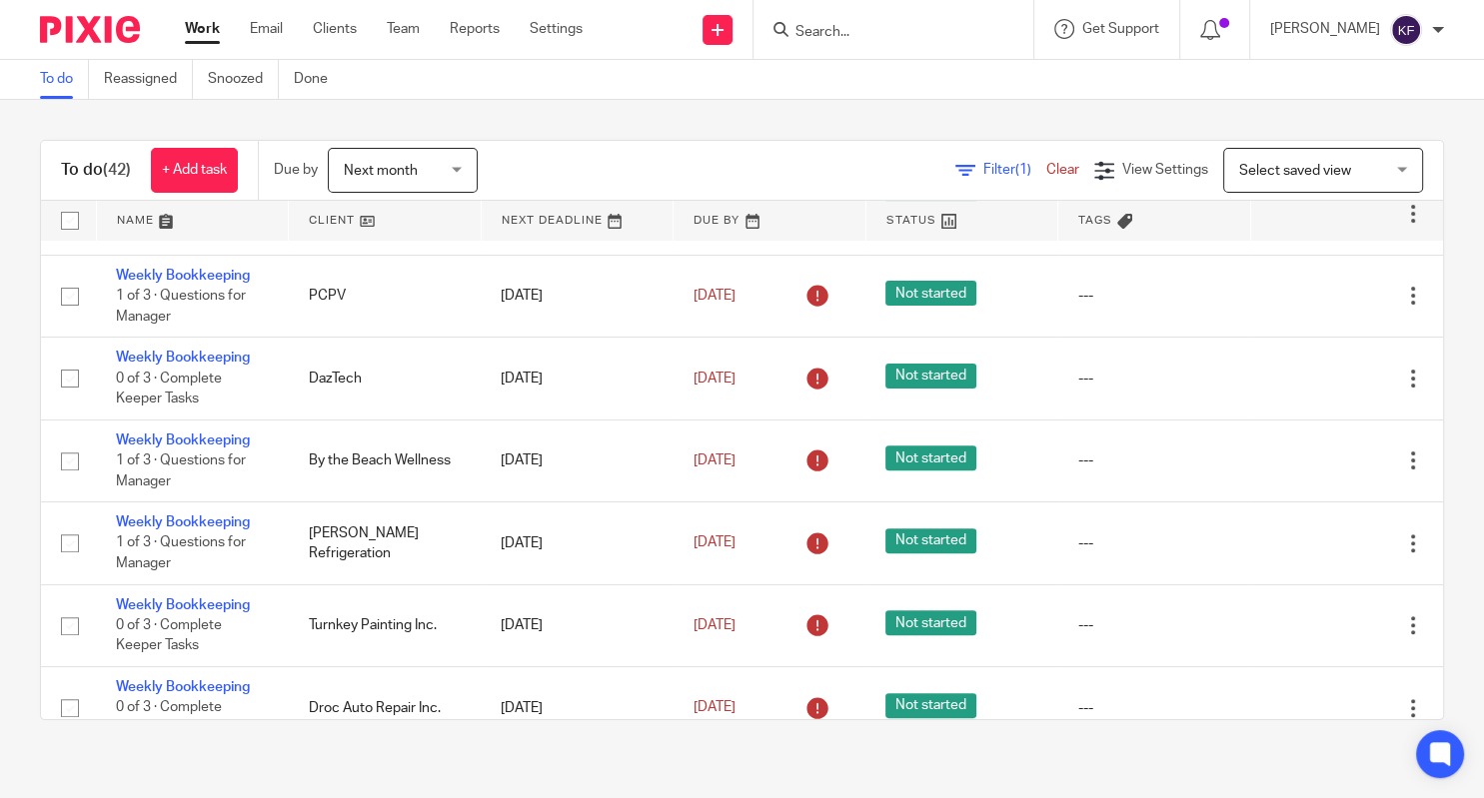
scroll to position [752, 0]
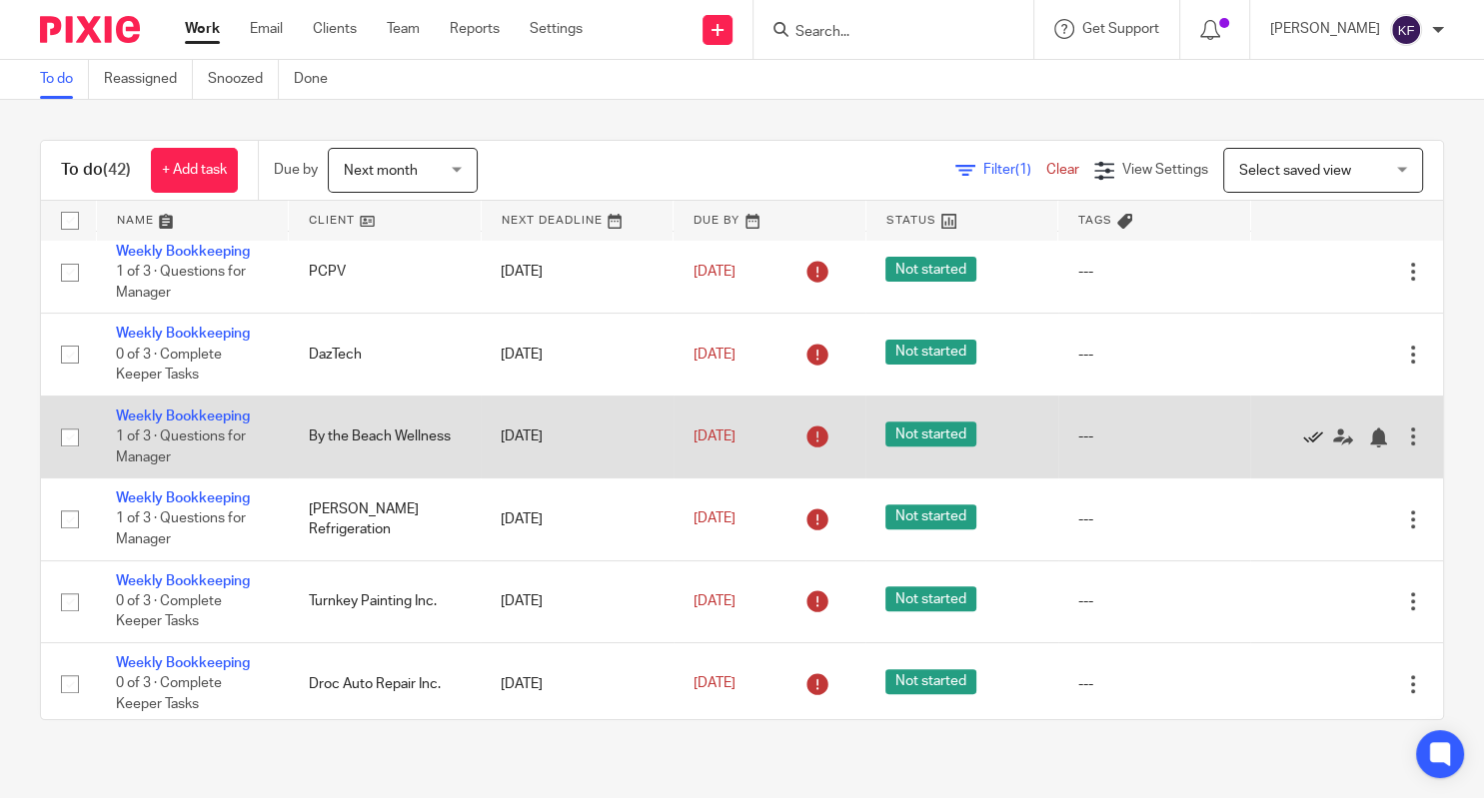
click at [1312, 448] on icon at bounding box center [1313, 438] width 20 height 20
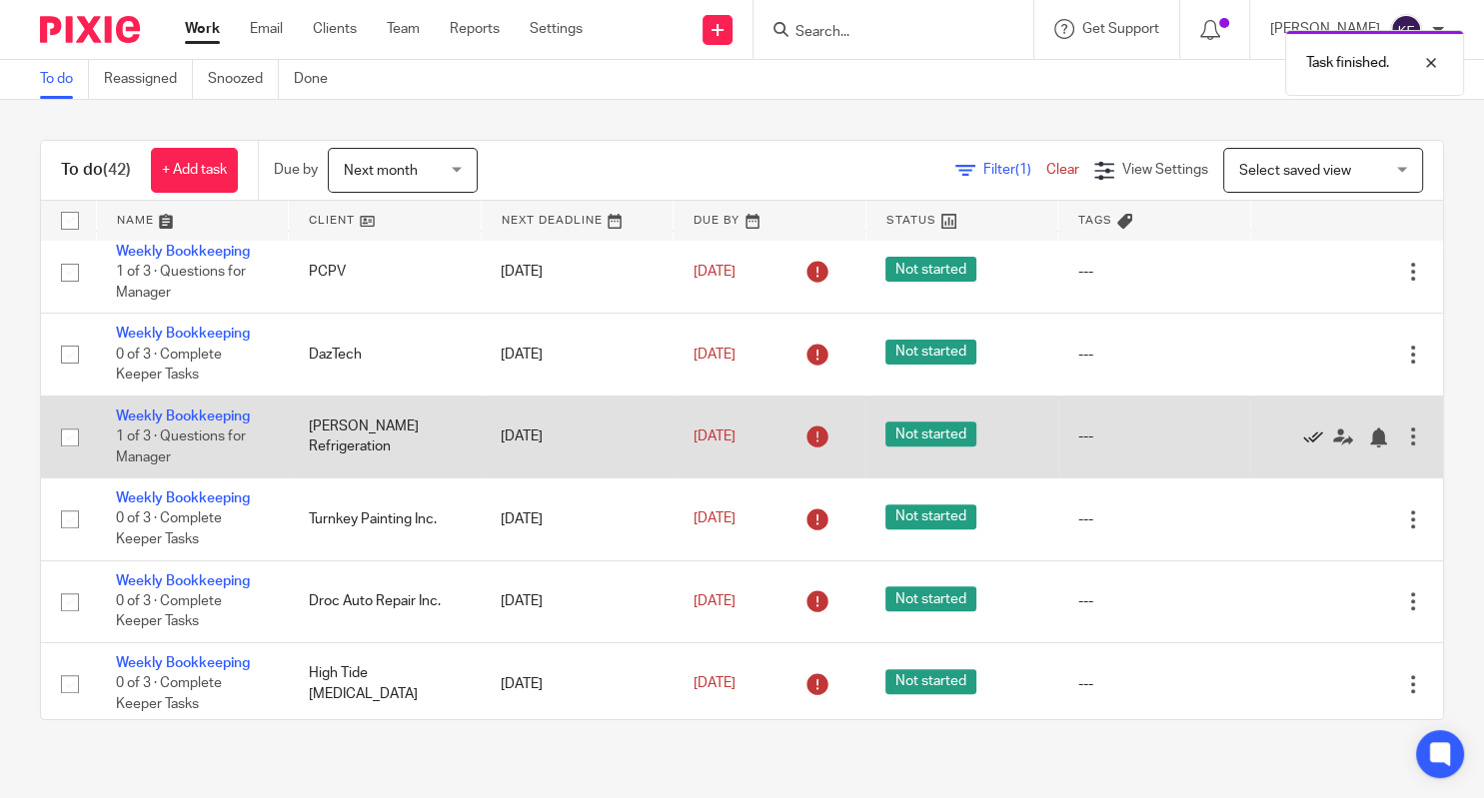
click at [1311, 448] on icon at bounding box center [1313, 438] width 20 height 20
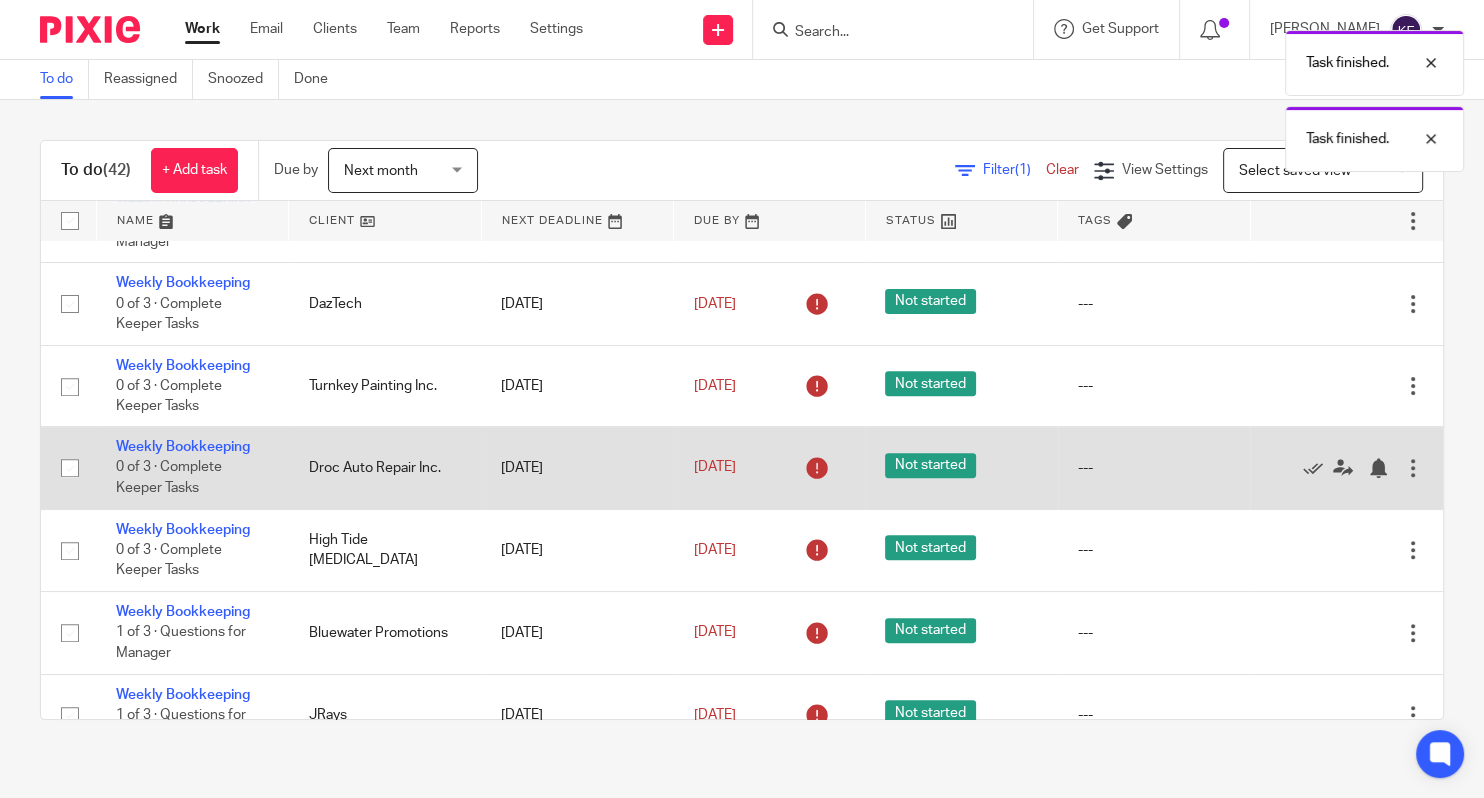
scroll to position [826, 0]
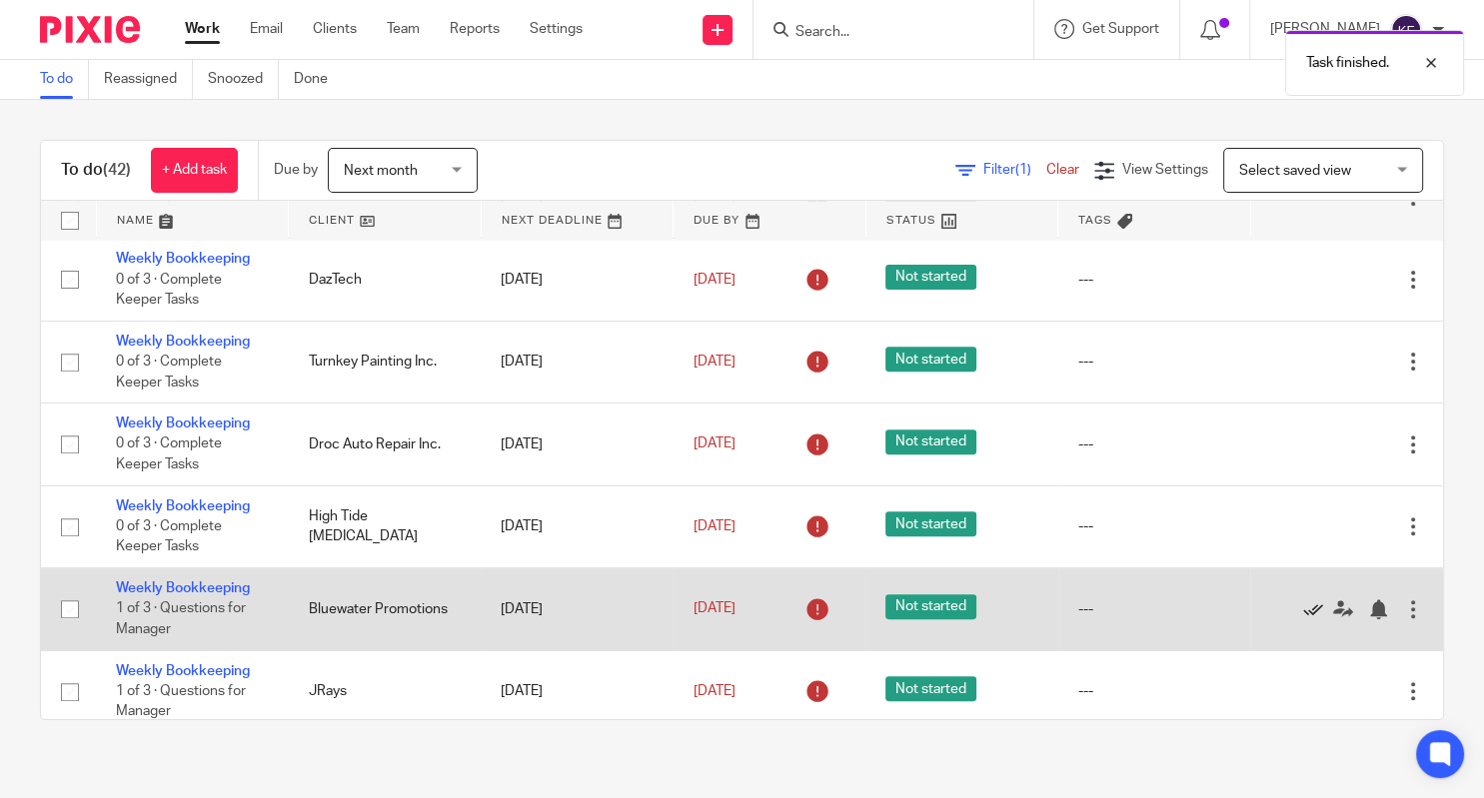
click at [1316, 620] on icon at bounding box center [1313, 610] width 20 height 20
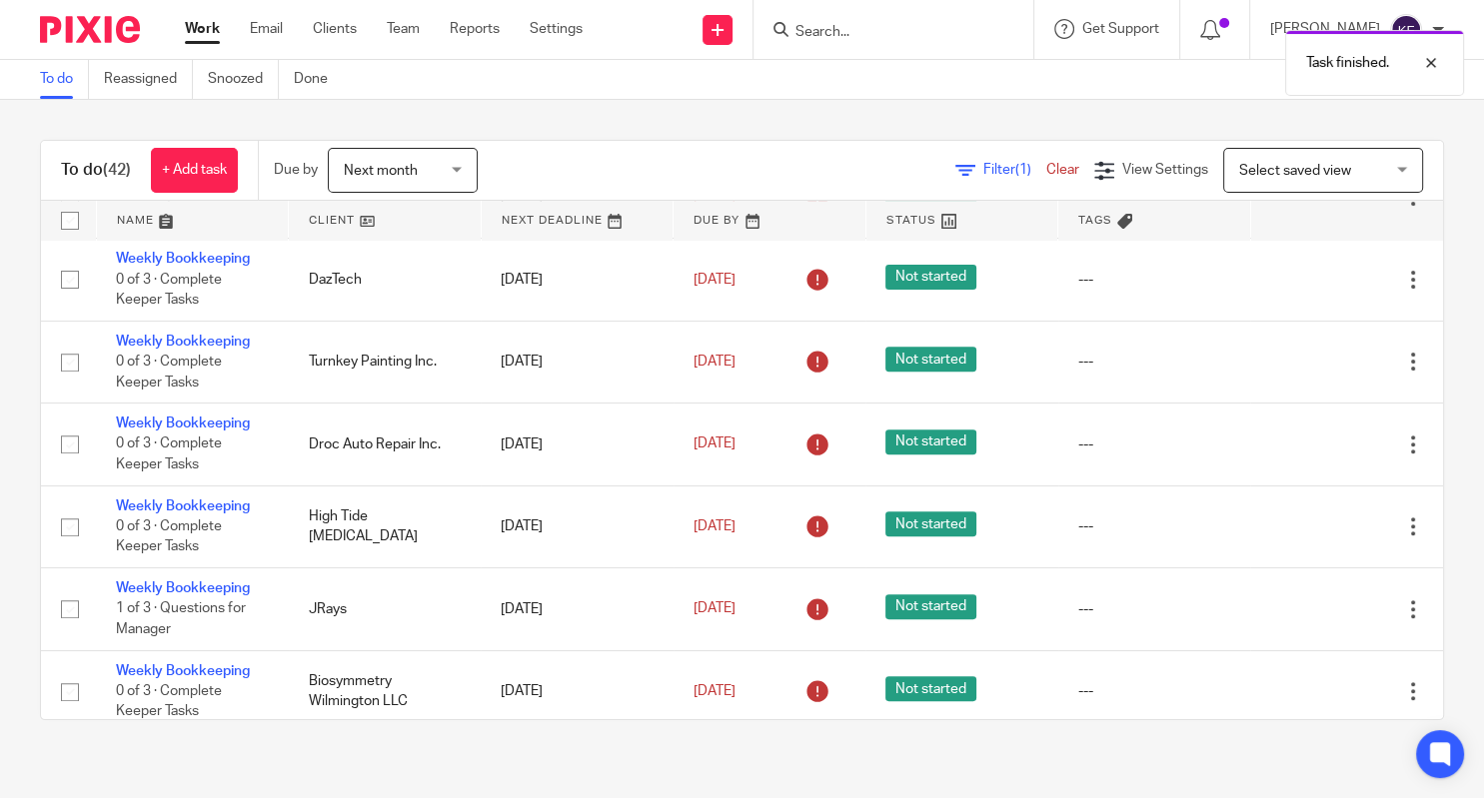
click at [1316, 620] on icon at bounding box center [1313, 610] width 20 height 20
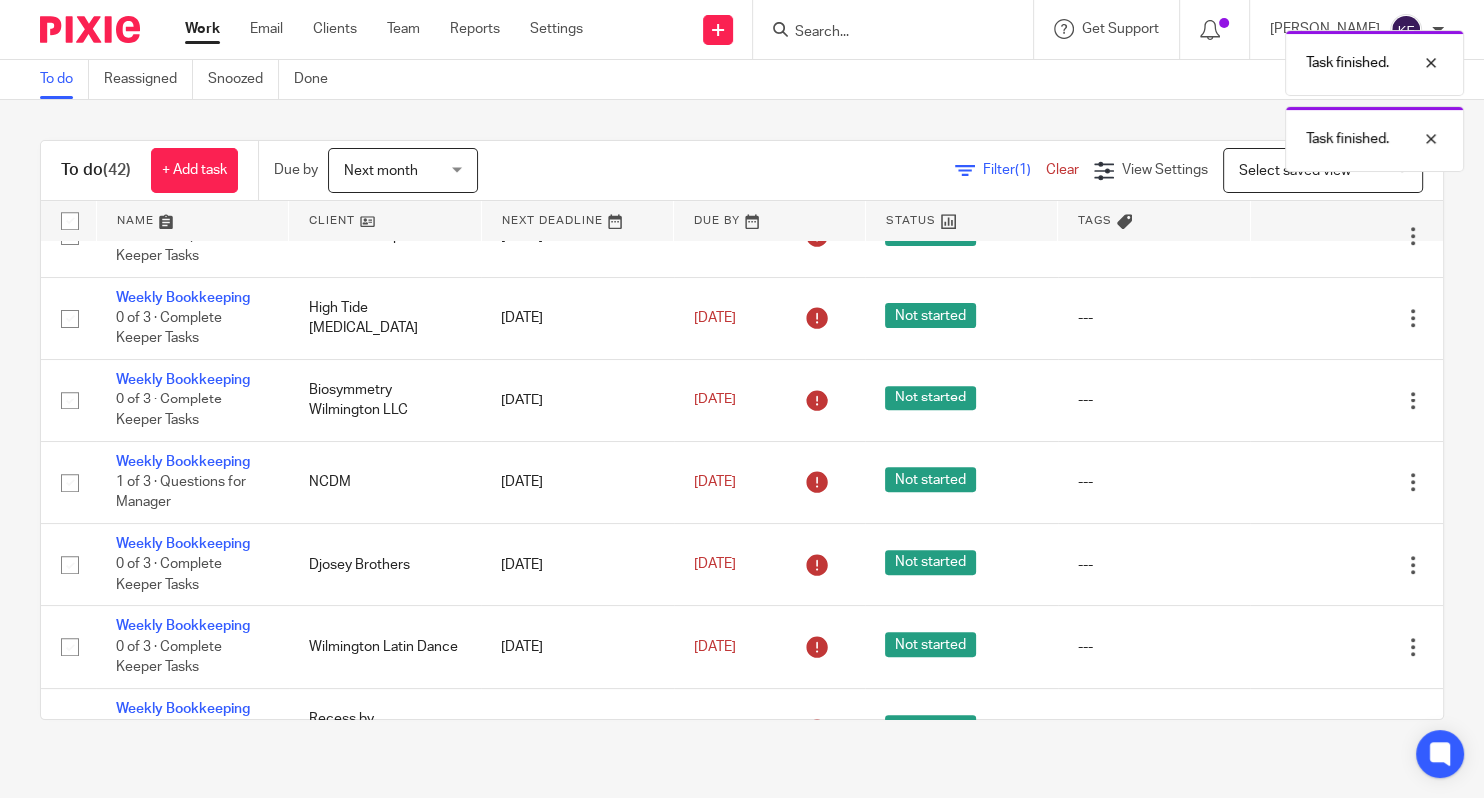
scroll to position [1035, 0]
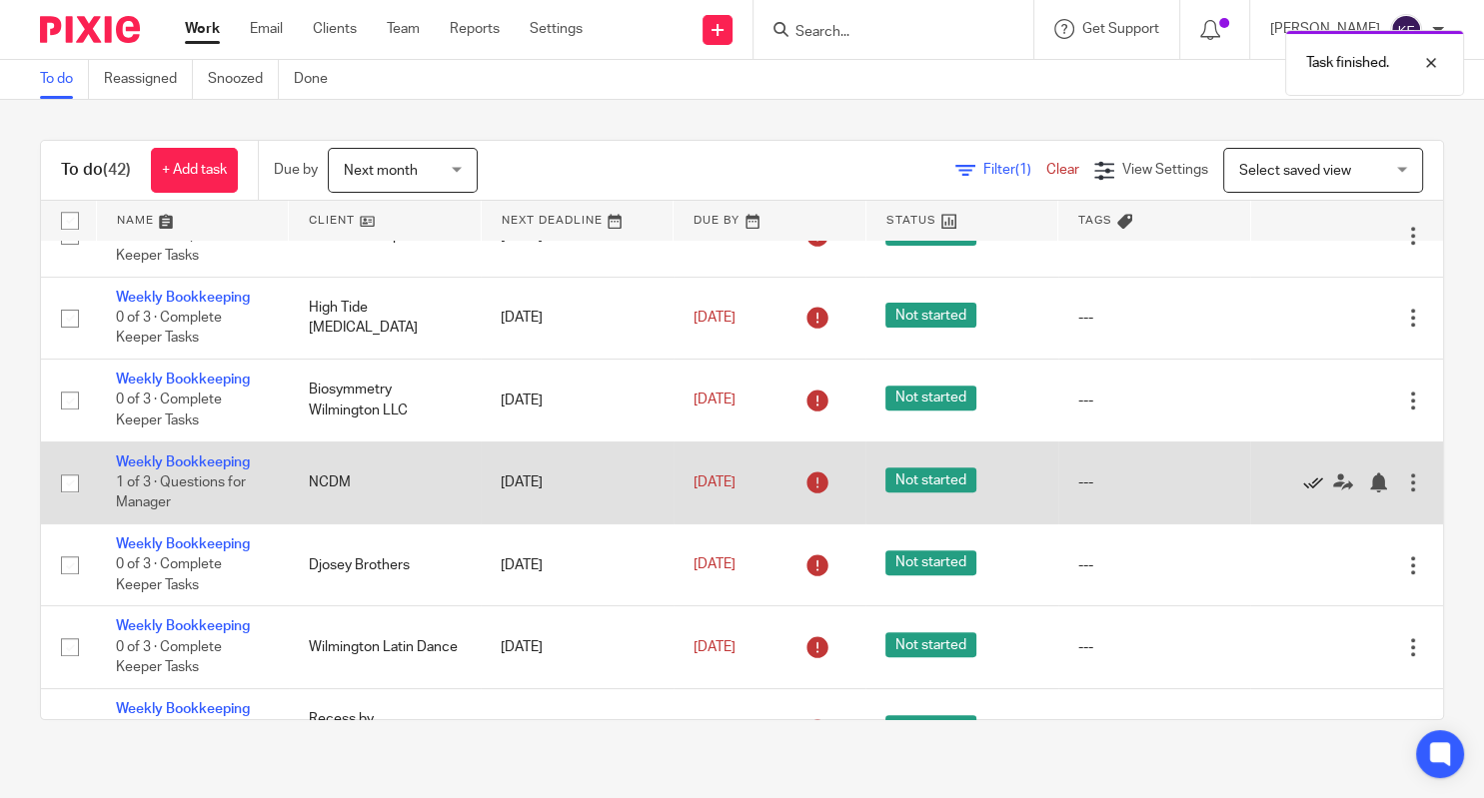
click at [1314, 493] on icon at bounding box center [1313, 483] width 20 height 20
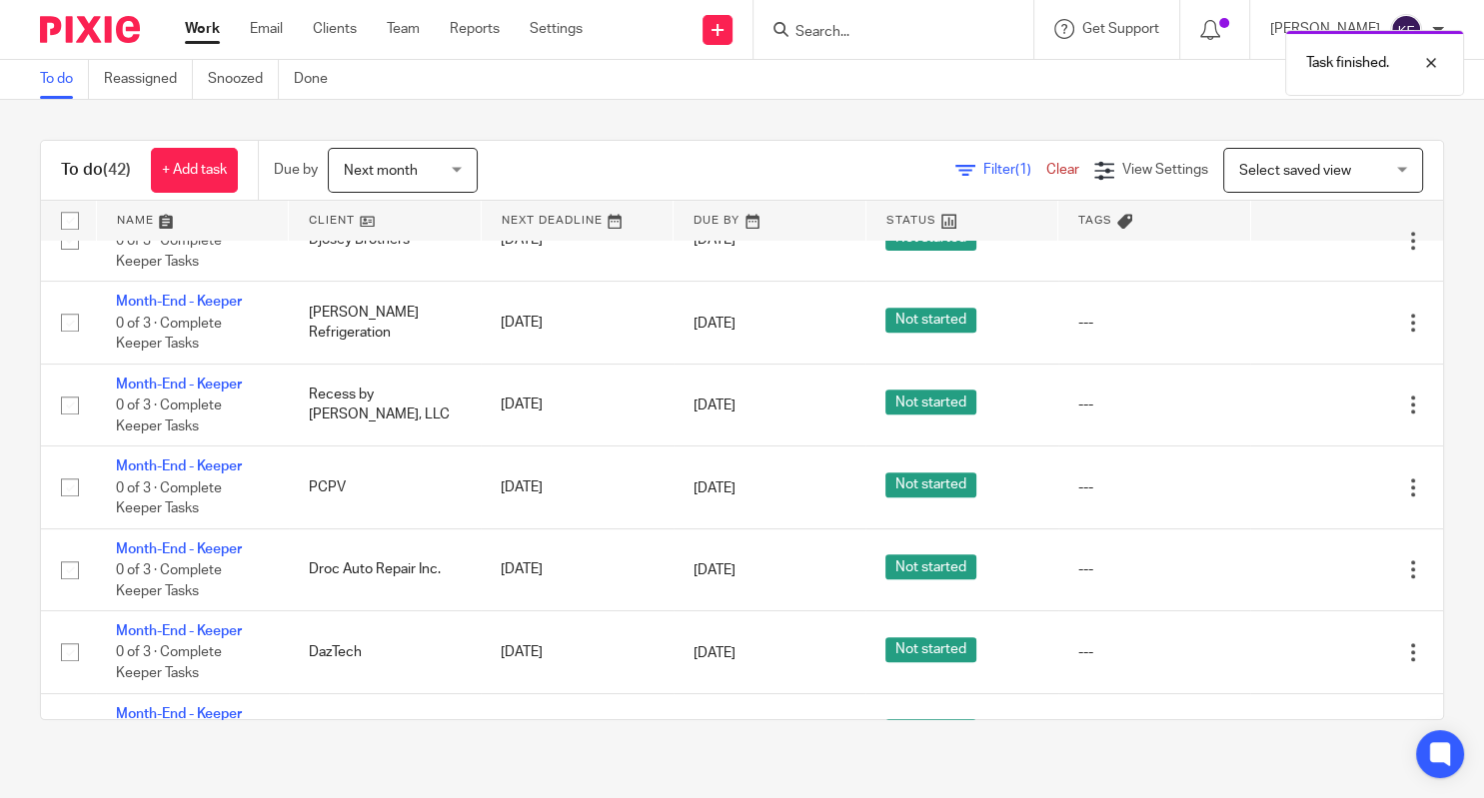
scroll to position [2040, 0]
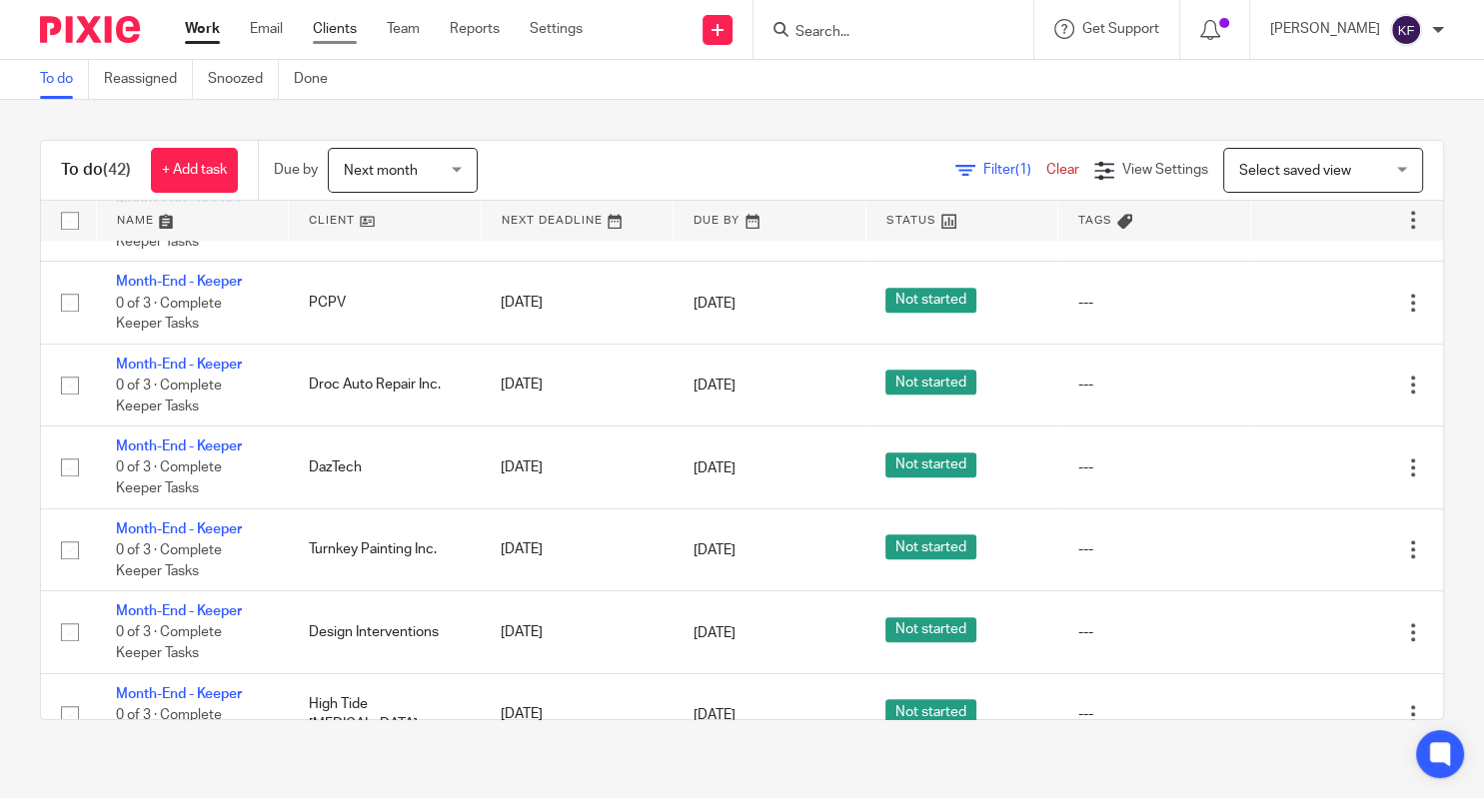
click at [341, 36] on link "Clients" at bounding box center [335, 29] width 44 height 20
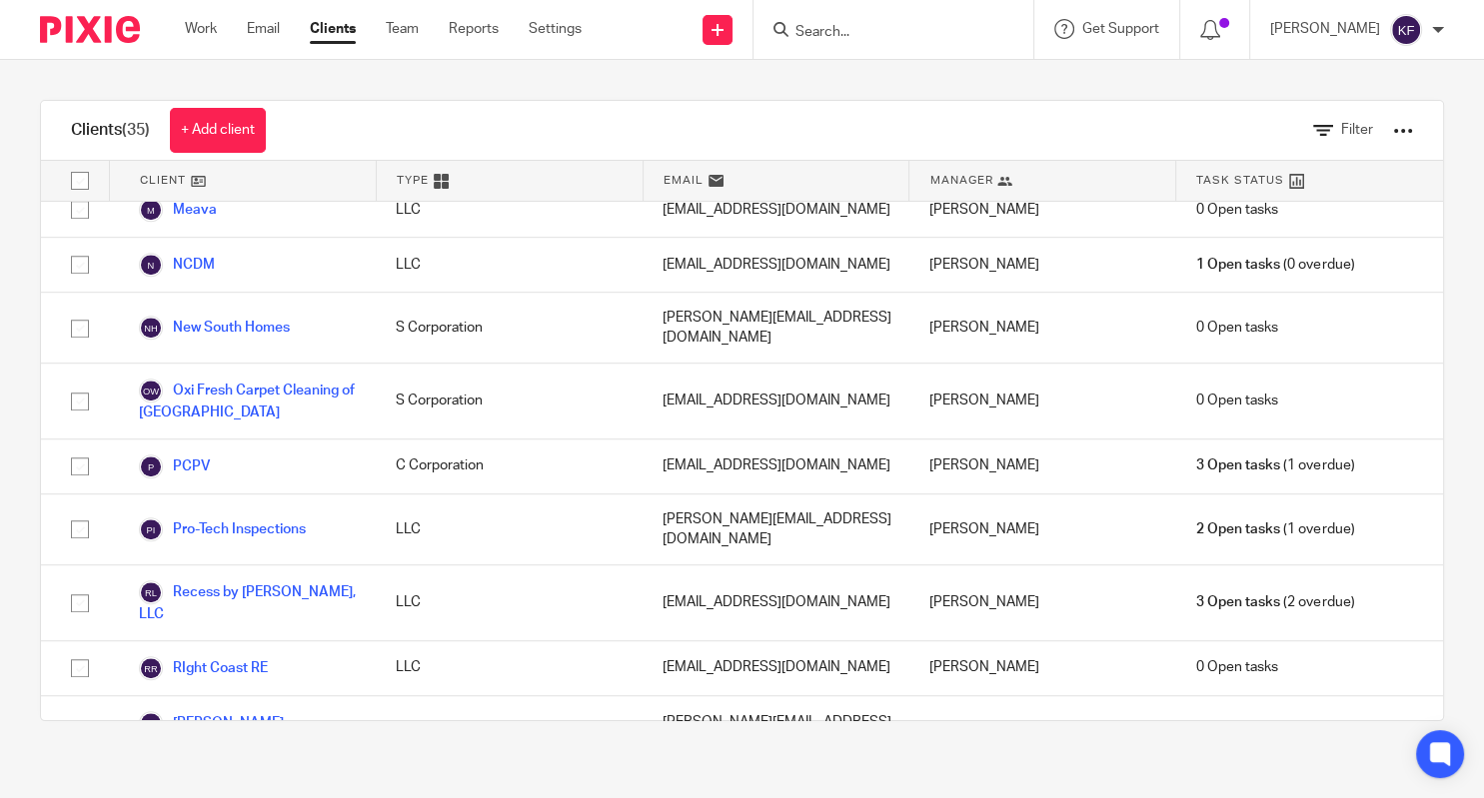
scroll to position [1315, 0]
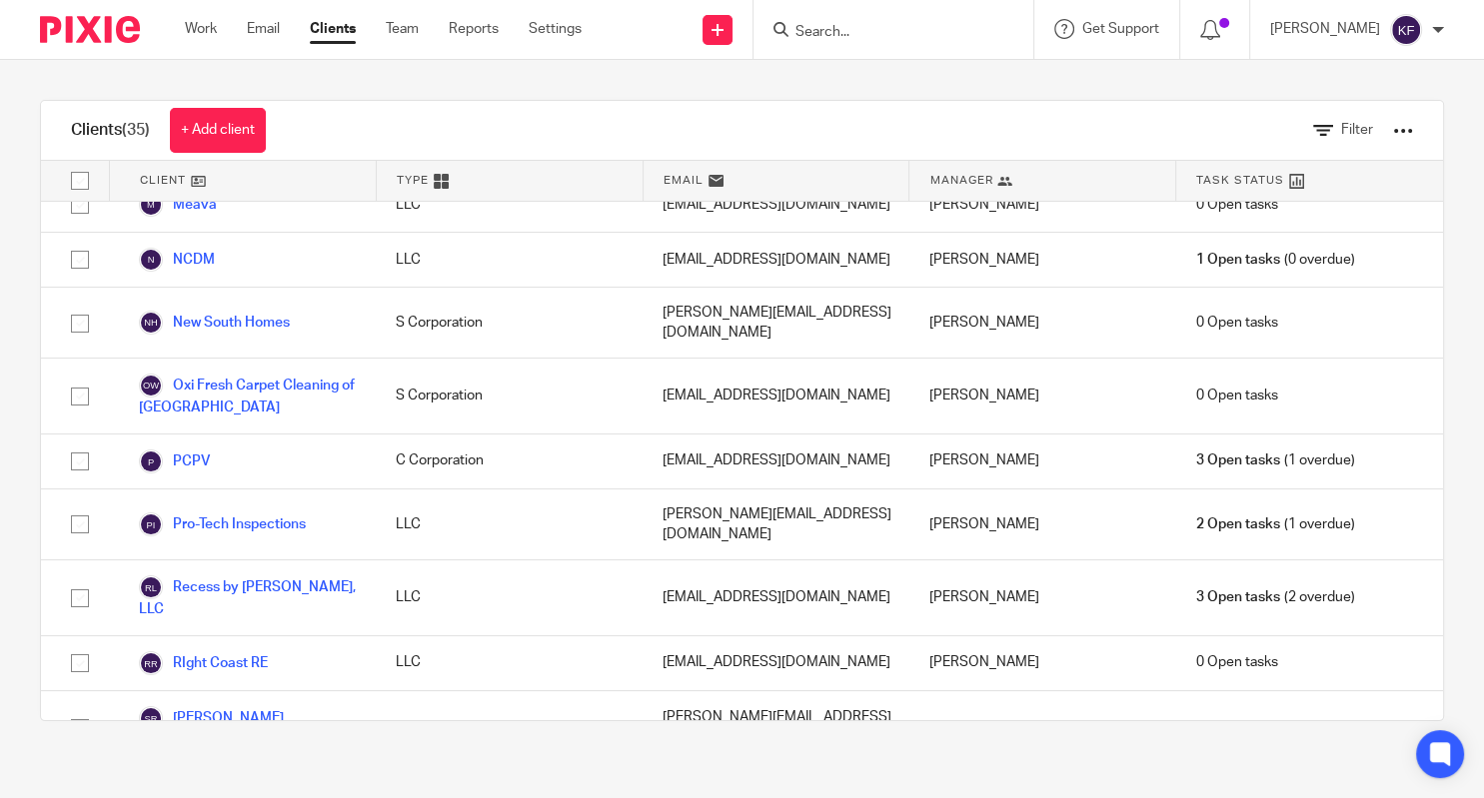
click at [221, 781] on link "Sweet Surrender Incorporated" at bounding box center [247, 803] width 217 height 44
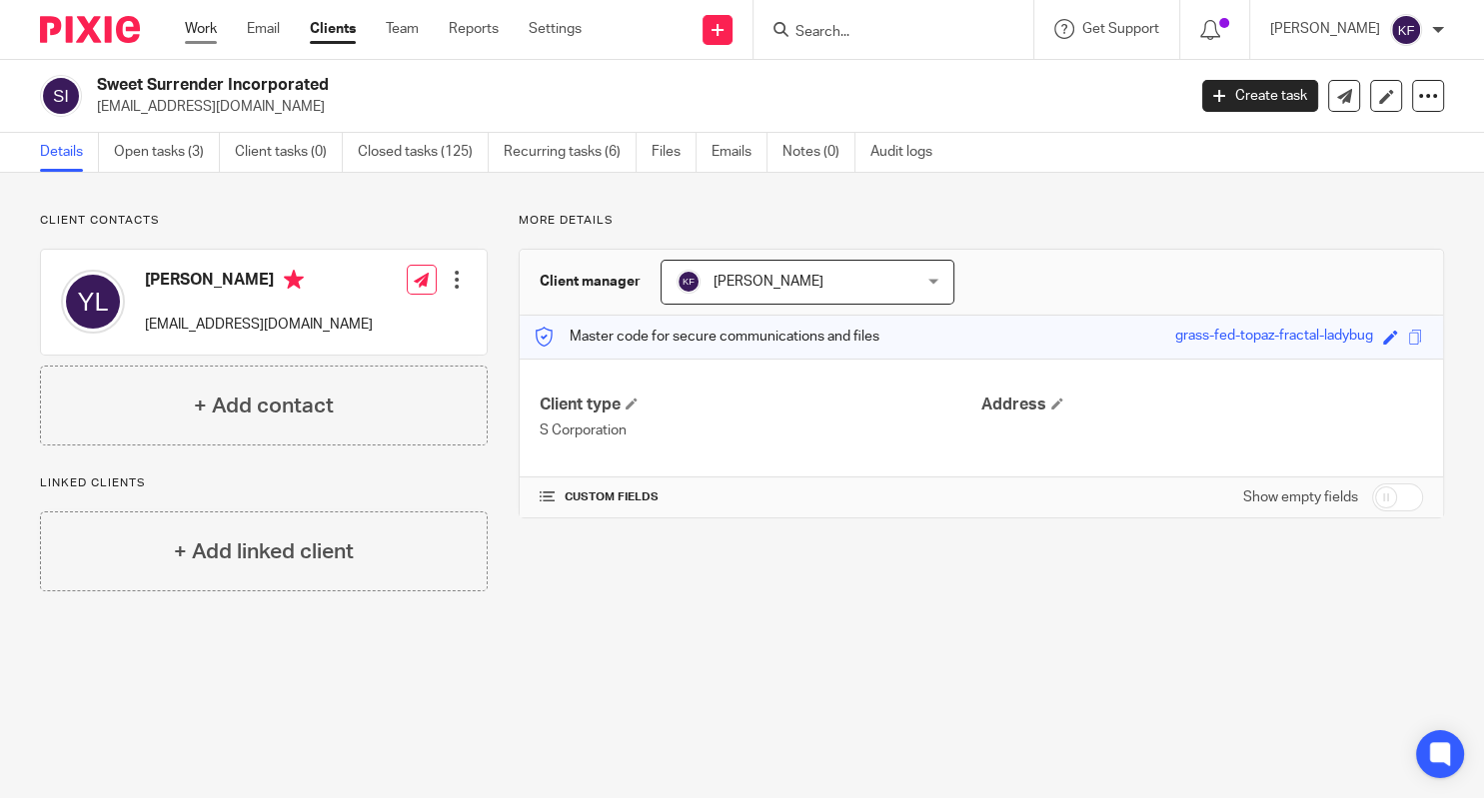
click at [198, 30] on link "Work" at bounding box center [201, 29] width 32 height 20
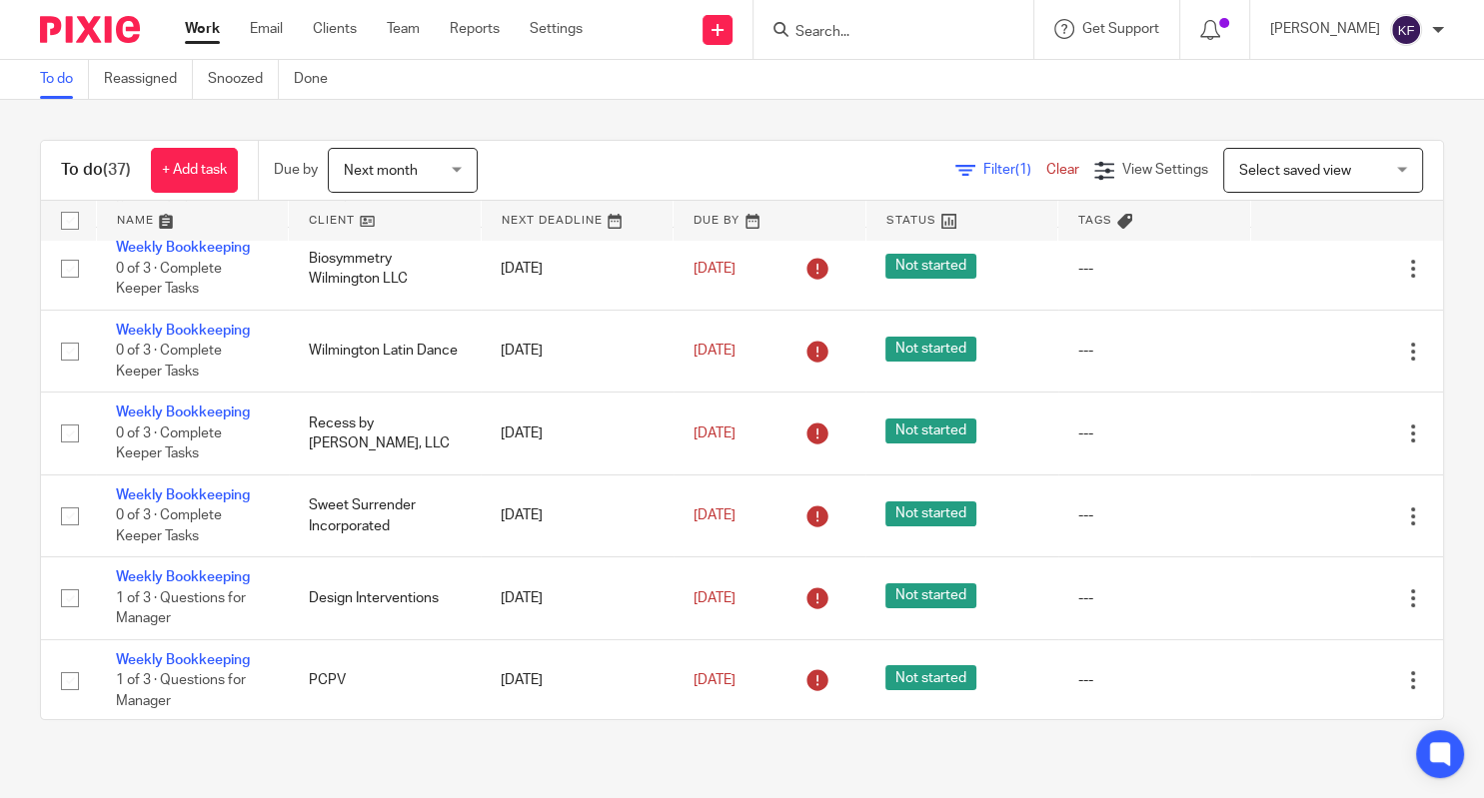
scroll to position [422, 0]
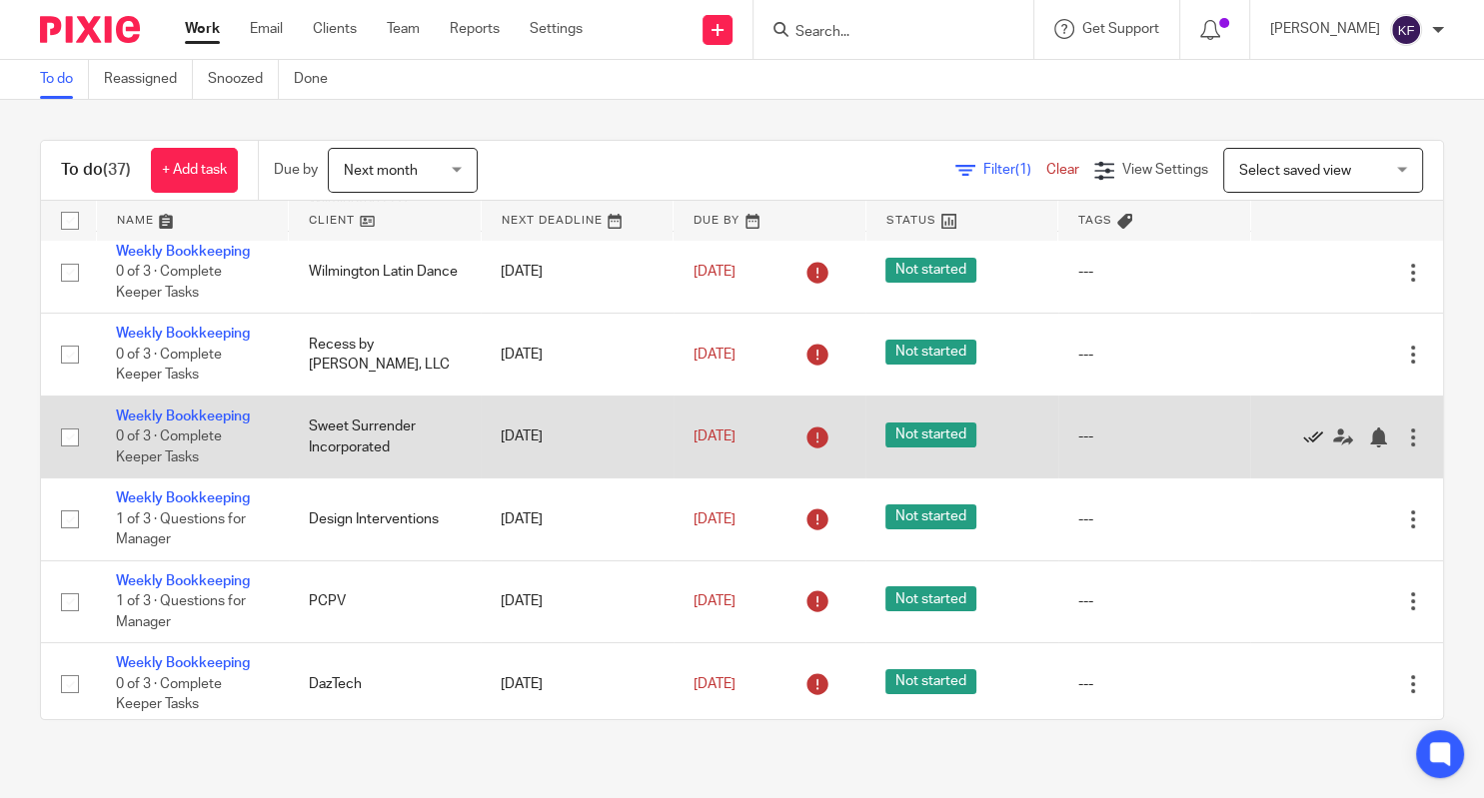
click at [1309, 448] on icon at bounding box center [1313, 438] width 20 height 20
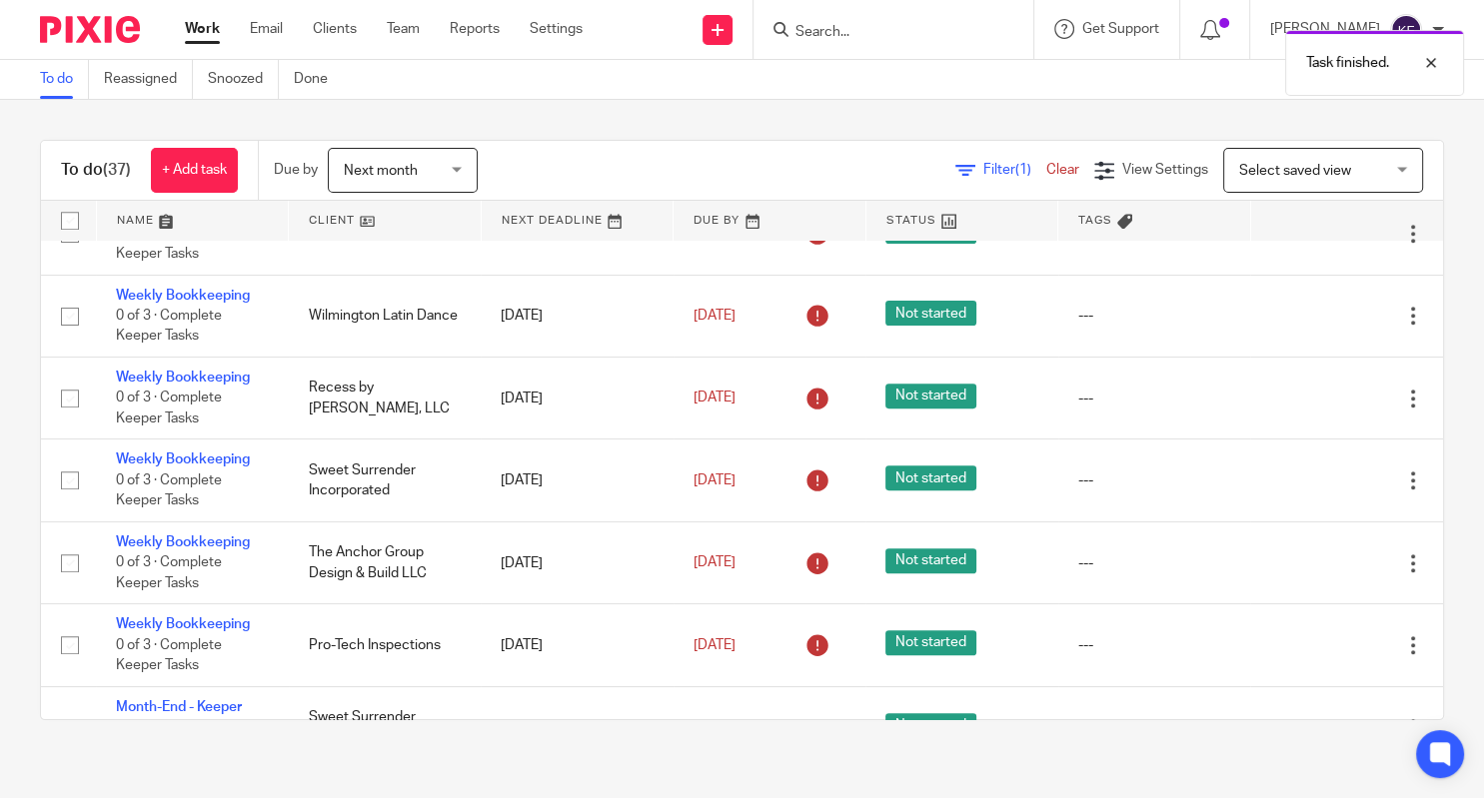
scroll to position [1235, 0]
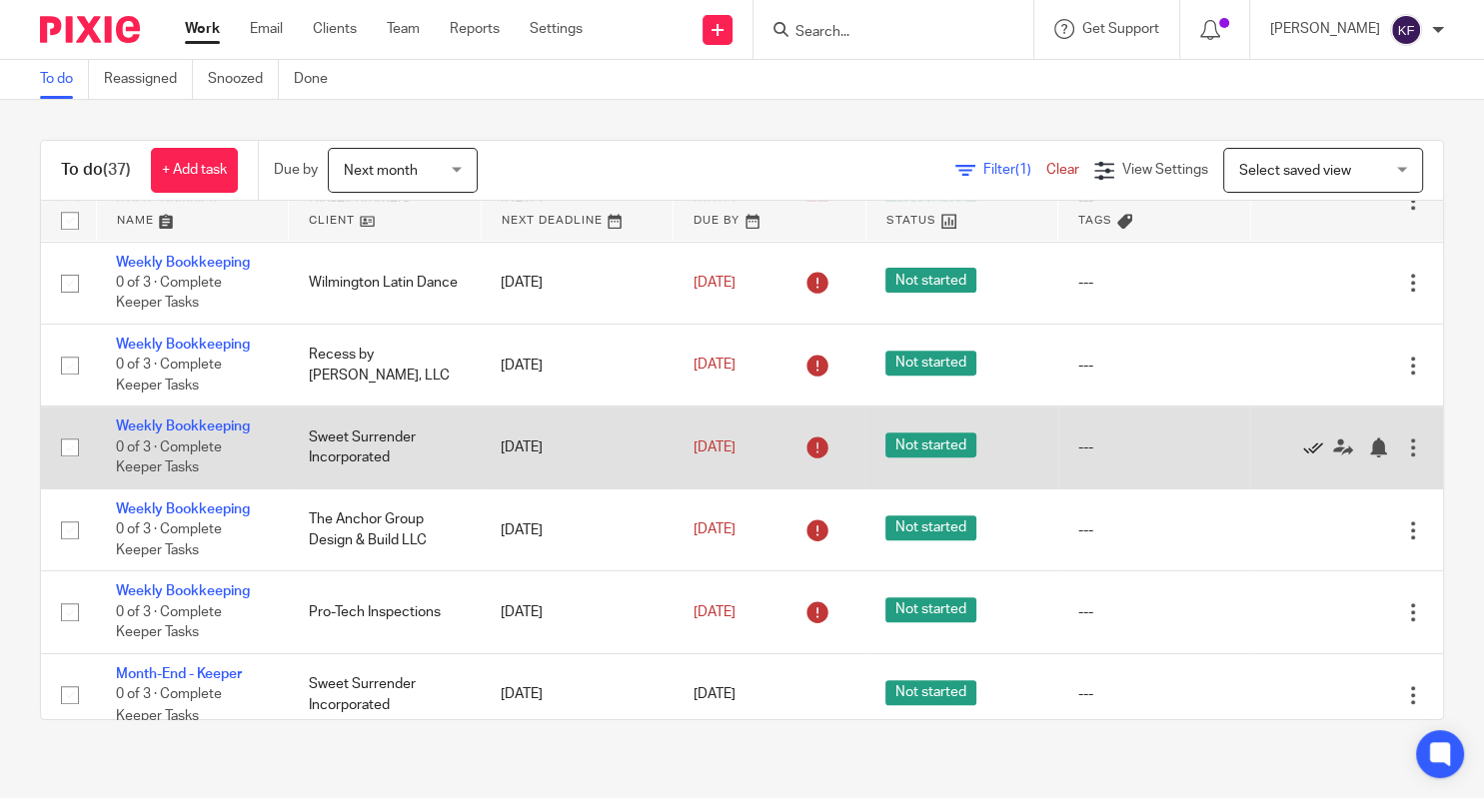
click at [1312, 458] on icon at bounding box center [1313, 448] width 20 height 20
click at [1309, 458] on icon at bounding box center [1313, 448] width 20 height 20
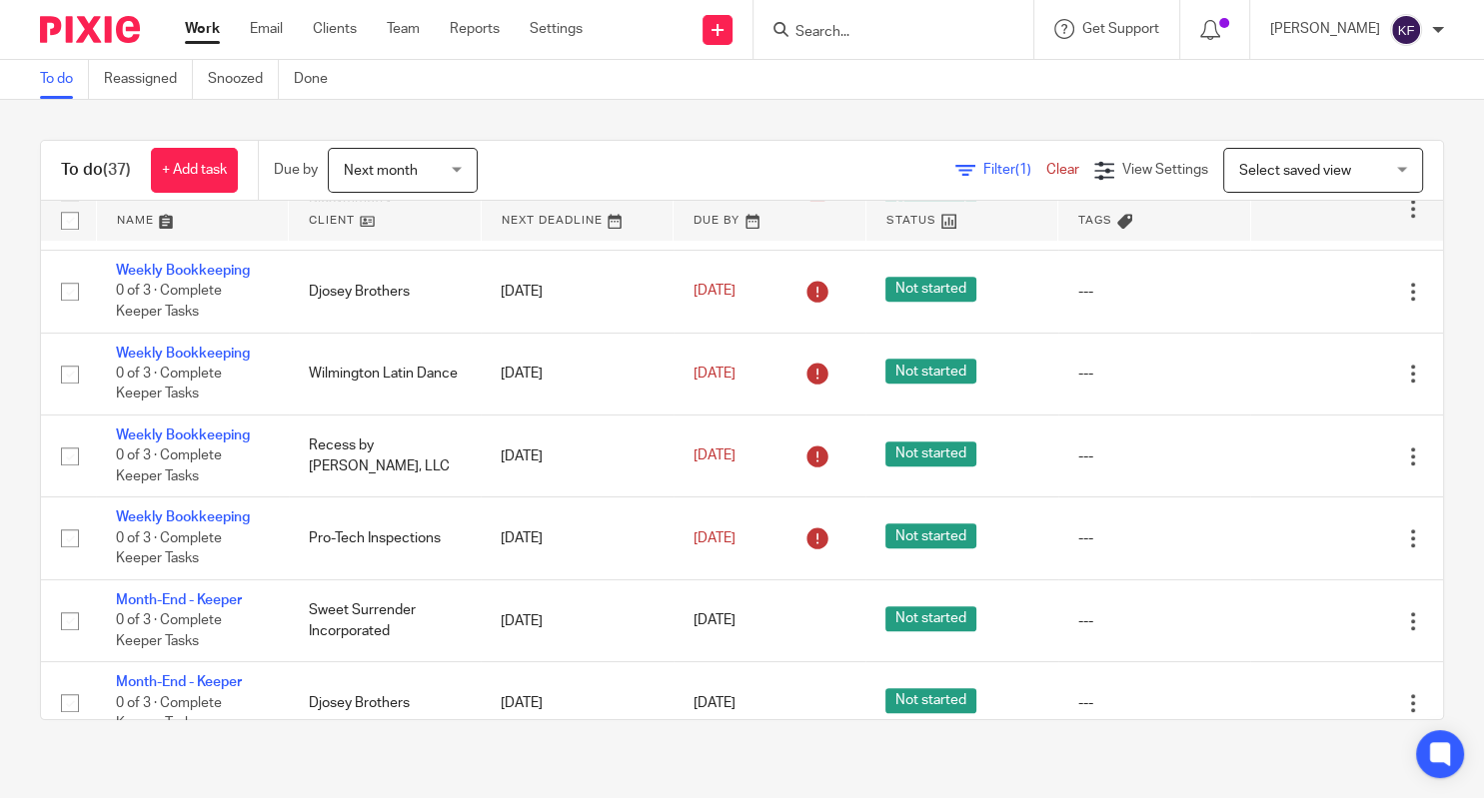
scroll to position [1145, 0]
click at [457, 170] on div "Next month Next month" at bounding box center [403, 170] width 150 height 45
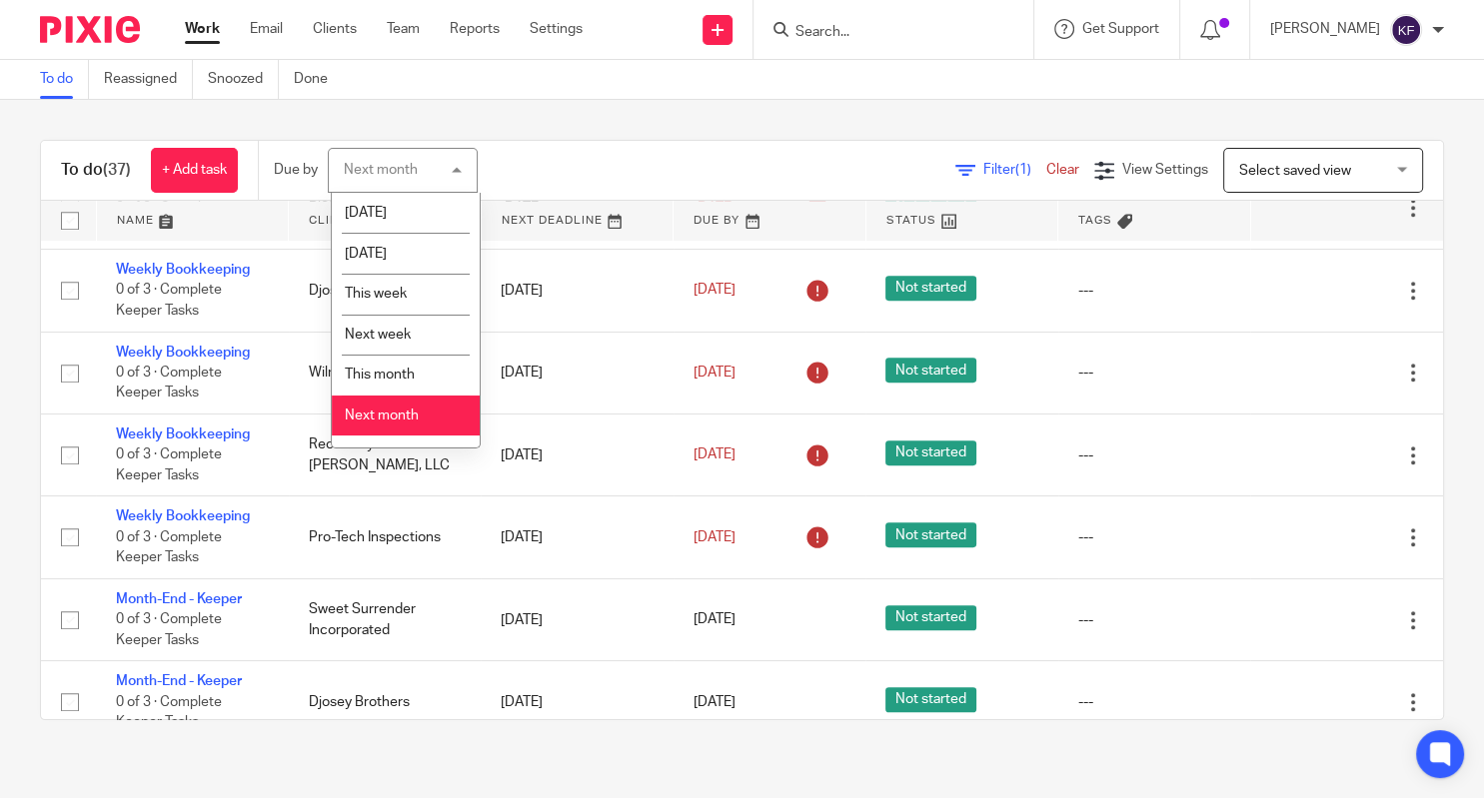
click at [455, 163] on div "Next month Next month" at bounding box center [403, 170] width 150 height 45
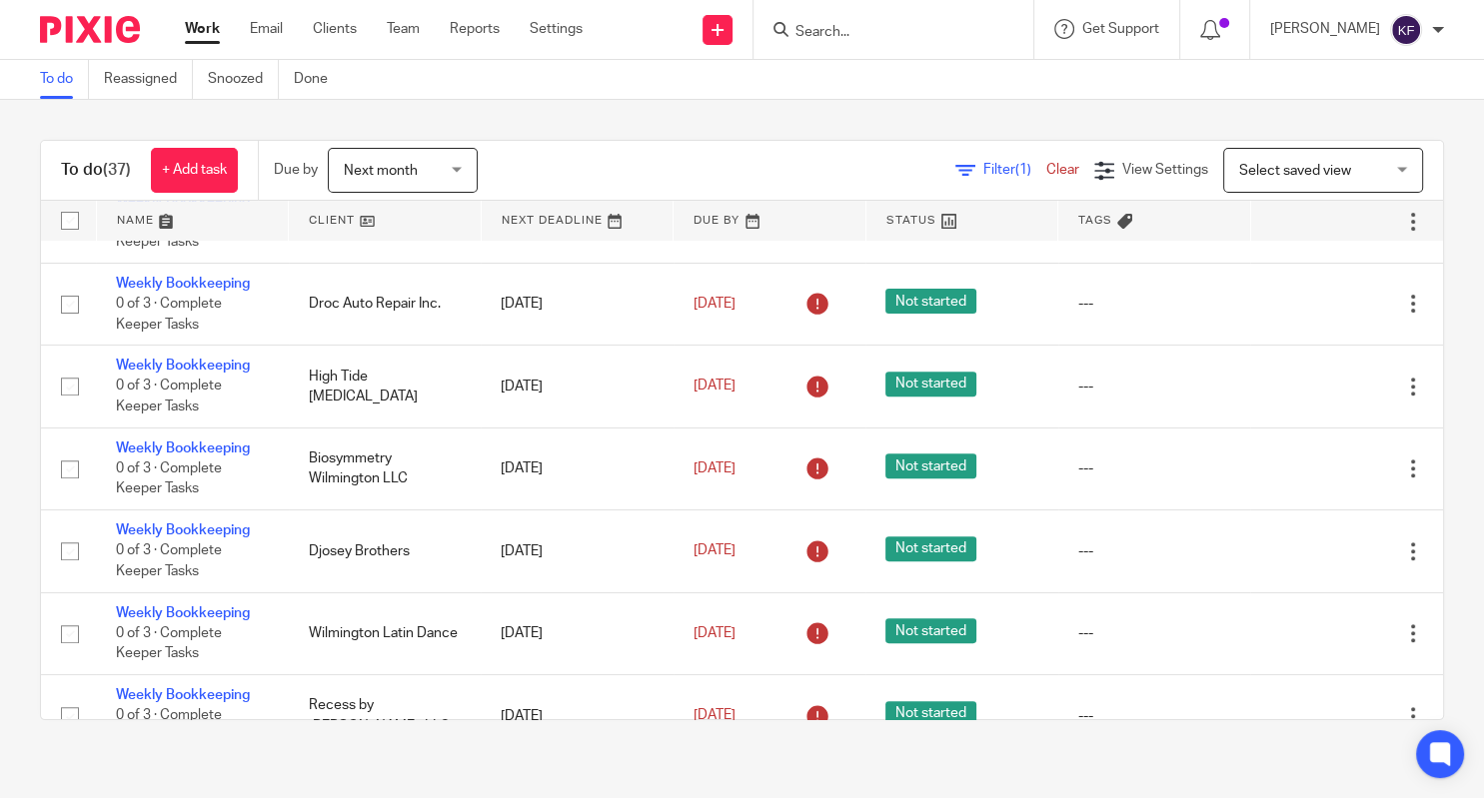
scroll to position [895, 0]
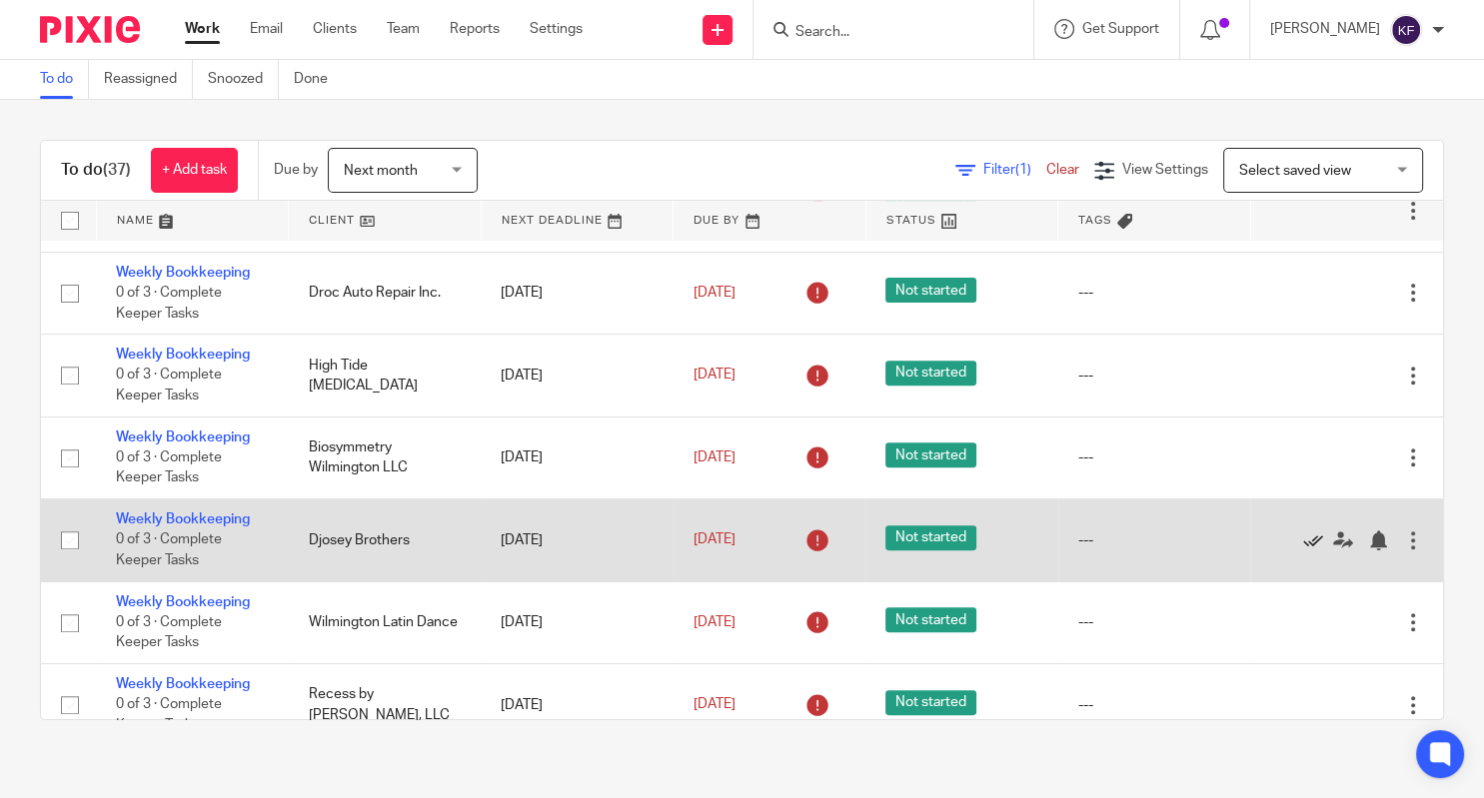
click at [1313, 551] on icon at bounding box center [1313, 541] width 20 height 20
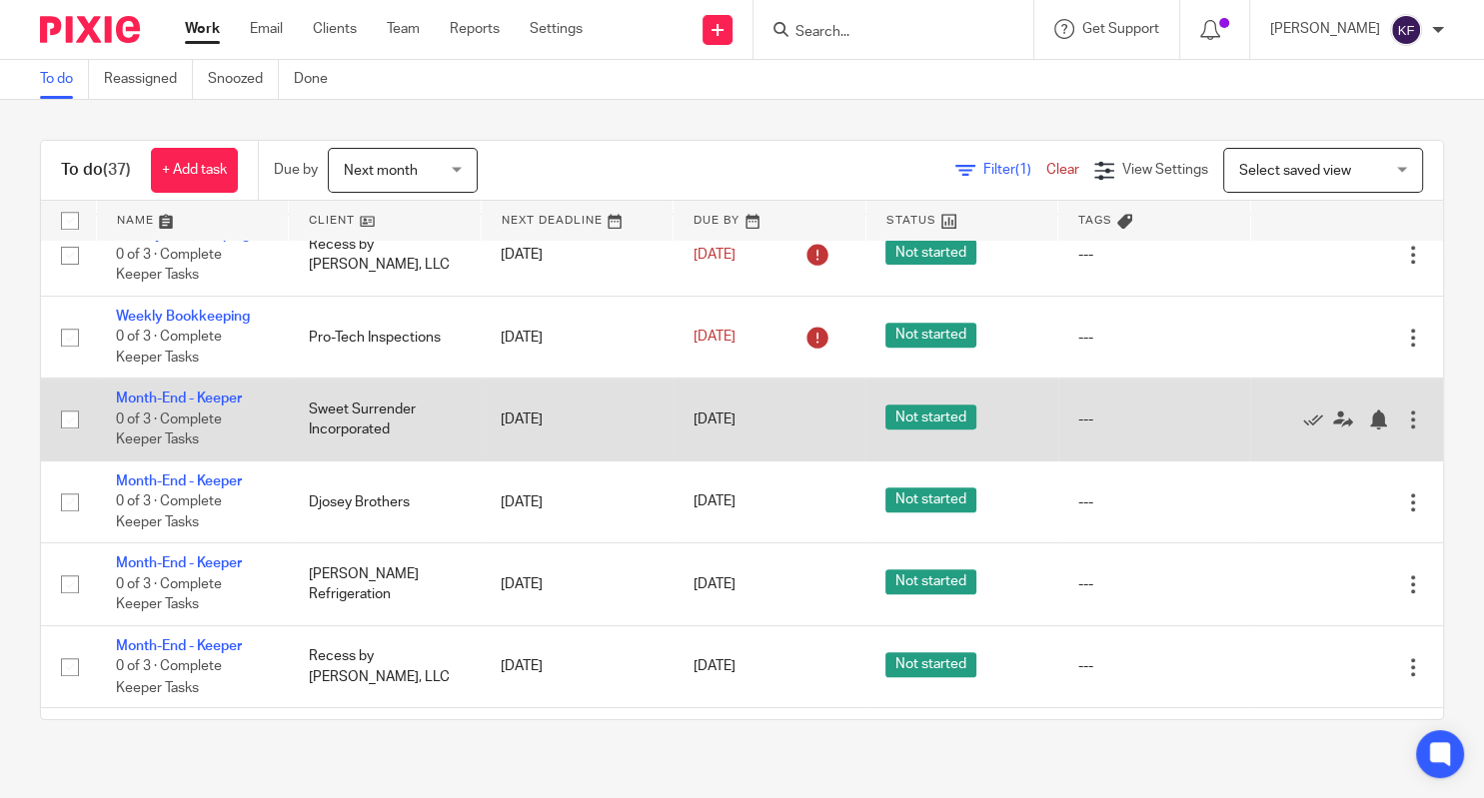
scroll to position [1263, 0]
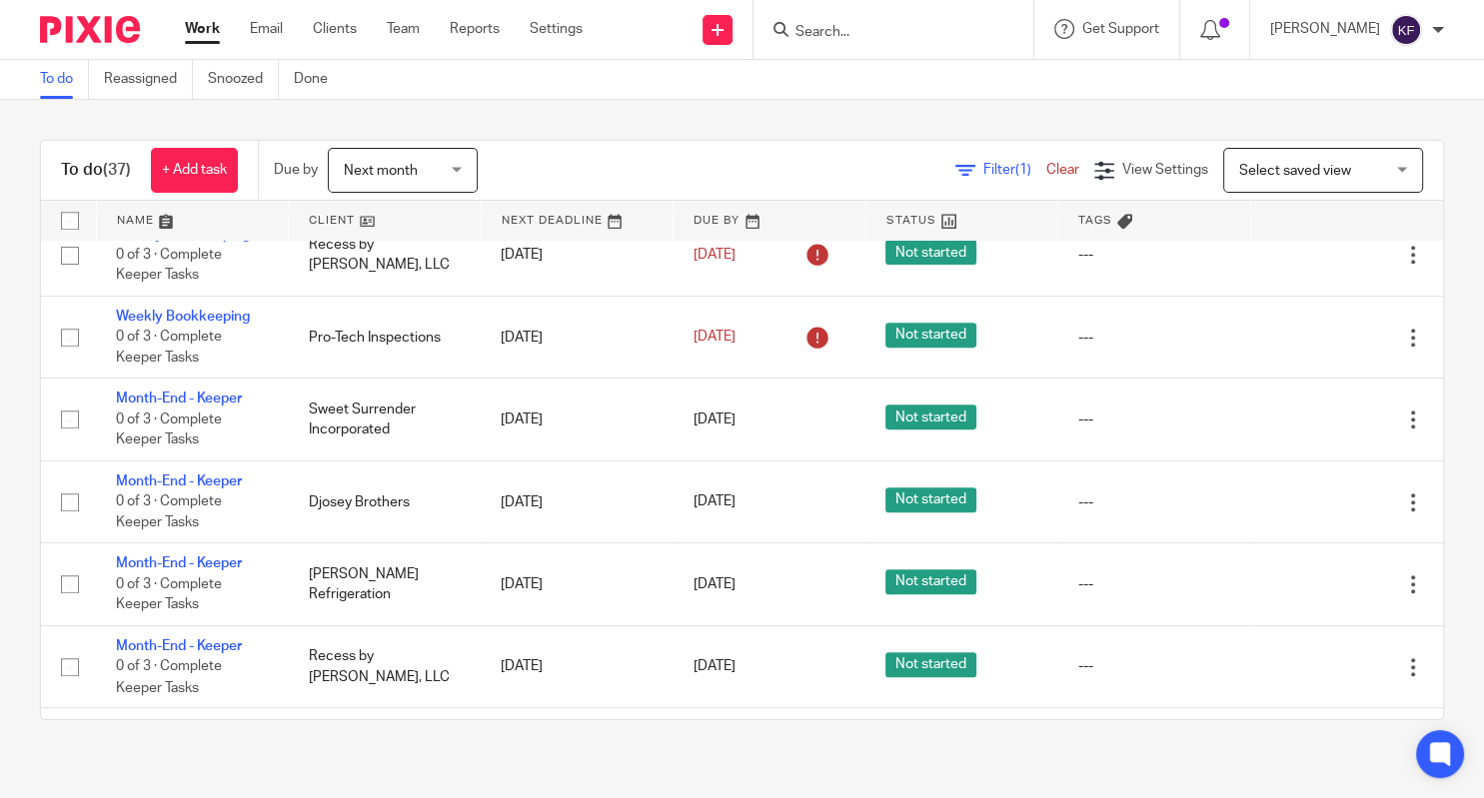
click at [446, 174] on span "Next month" at bounding box center [397, 170] width 106 height 42
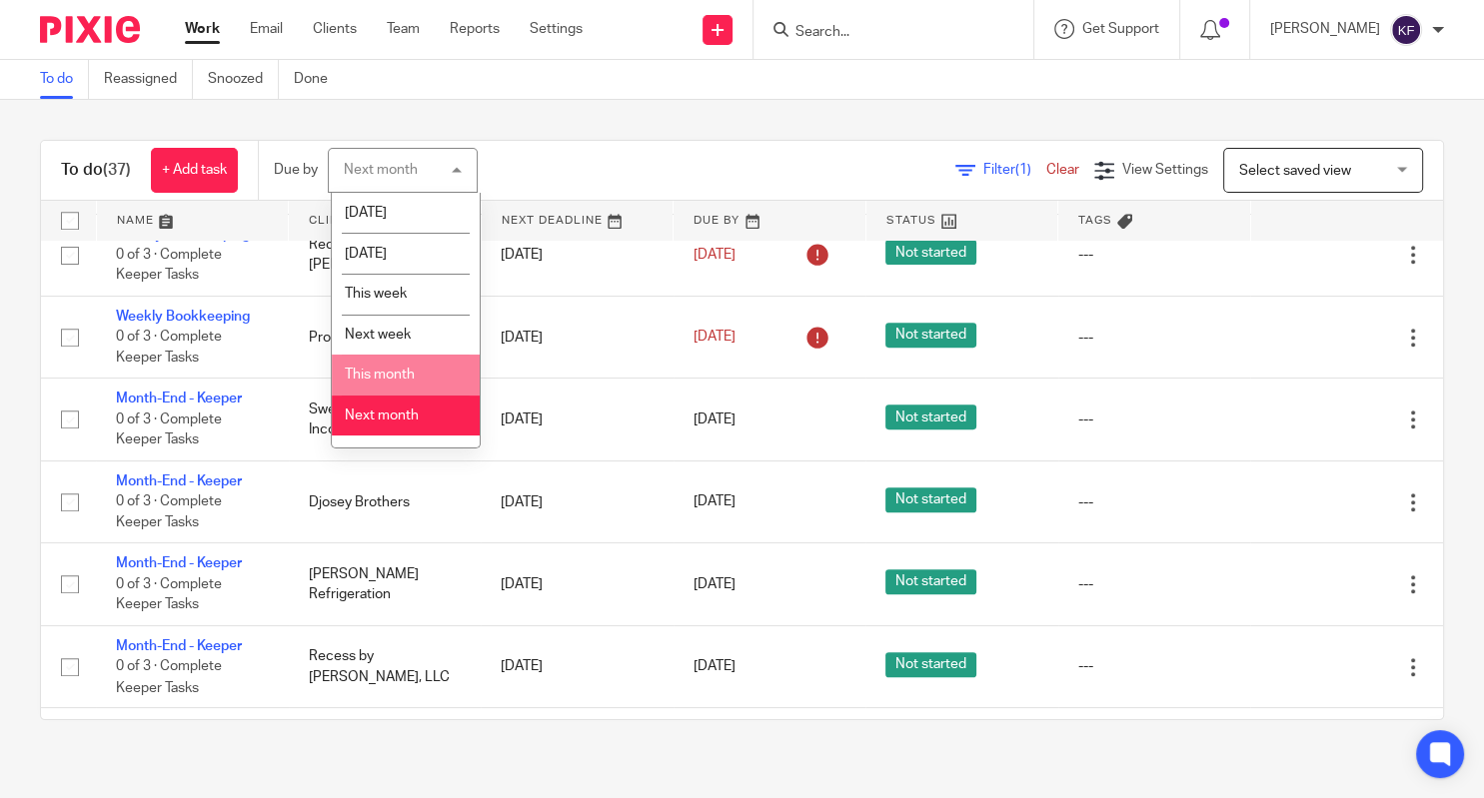
scroll to position [32, 0]
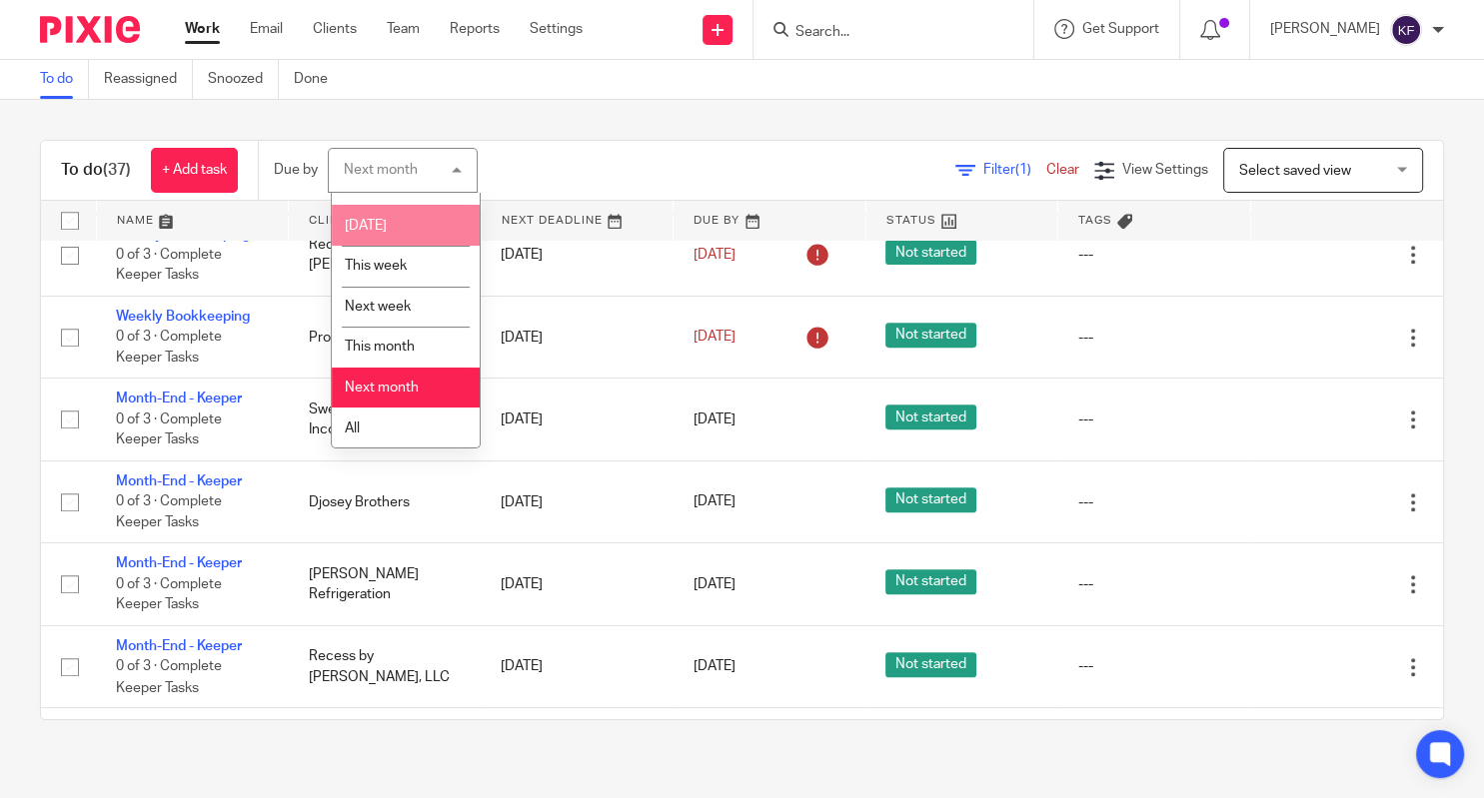
click at [453, 174] on div "Next month Next month" at bounding box center [403, 170] width 150 height 45
